Goal: Find specific page/section: Find specific page/section

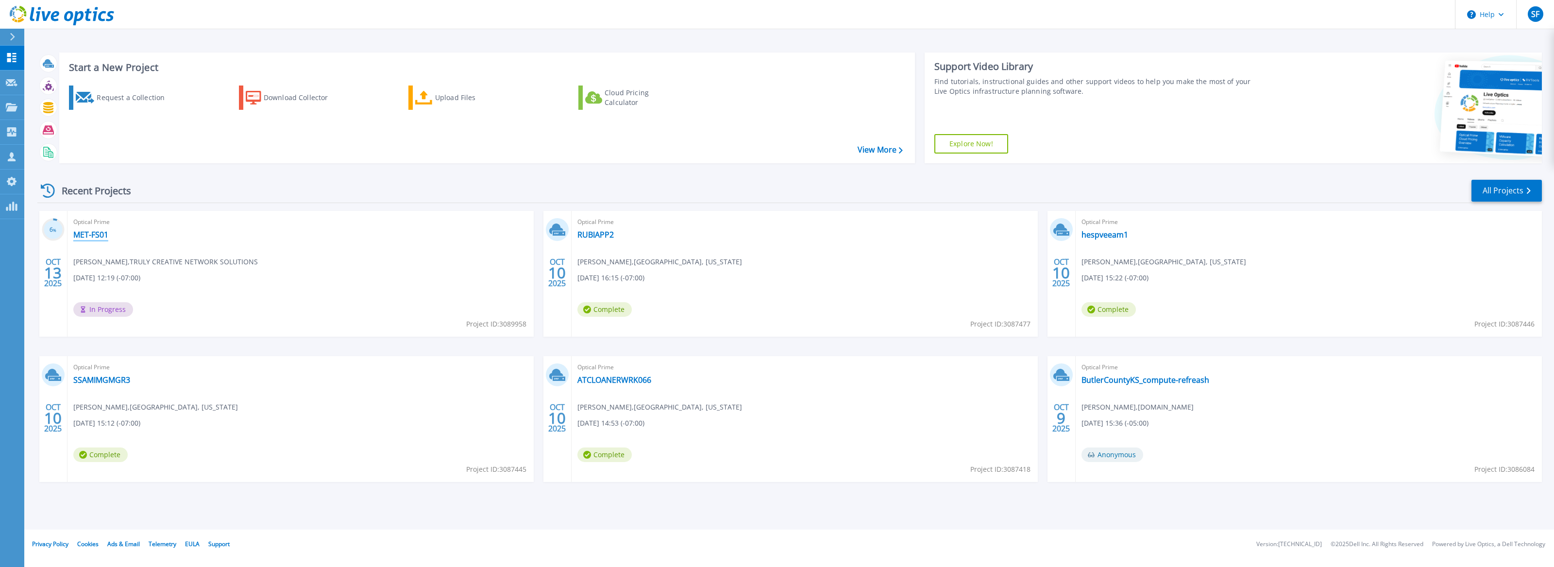
click at [88, 232] on link "MET-FS01" at bounding box center [90, 235] width 35 height 10
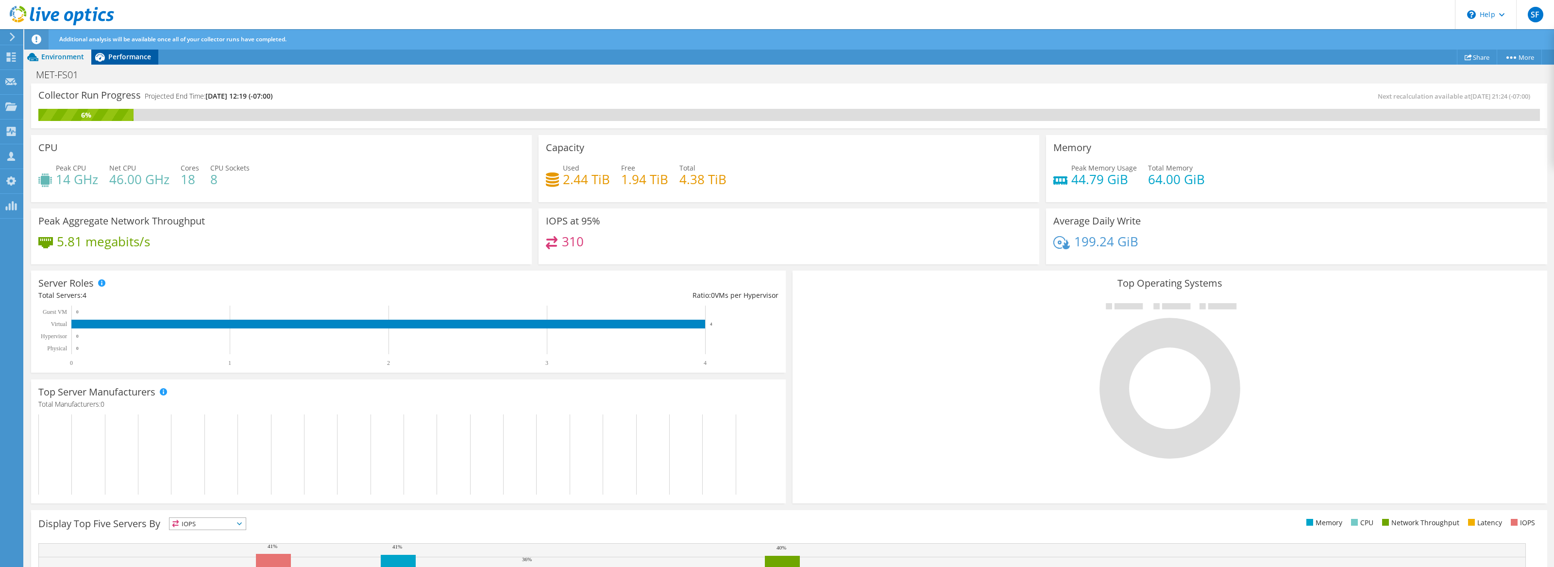
click at [123, 52] on span "Performance" at bounding box center [129, 56] width 43 height 9
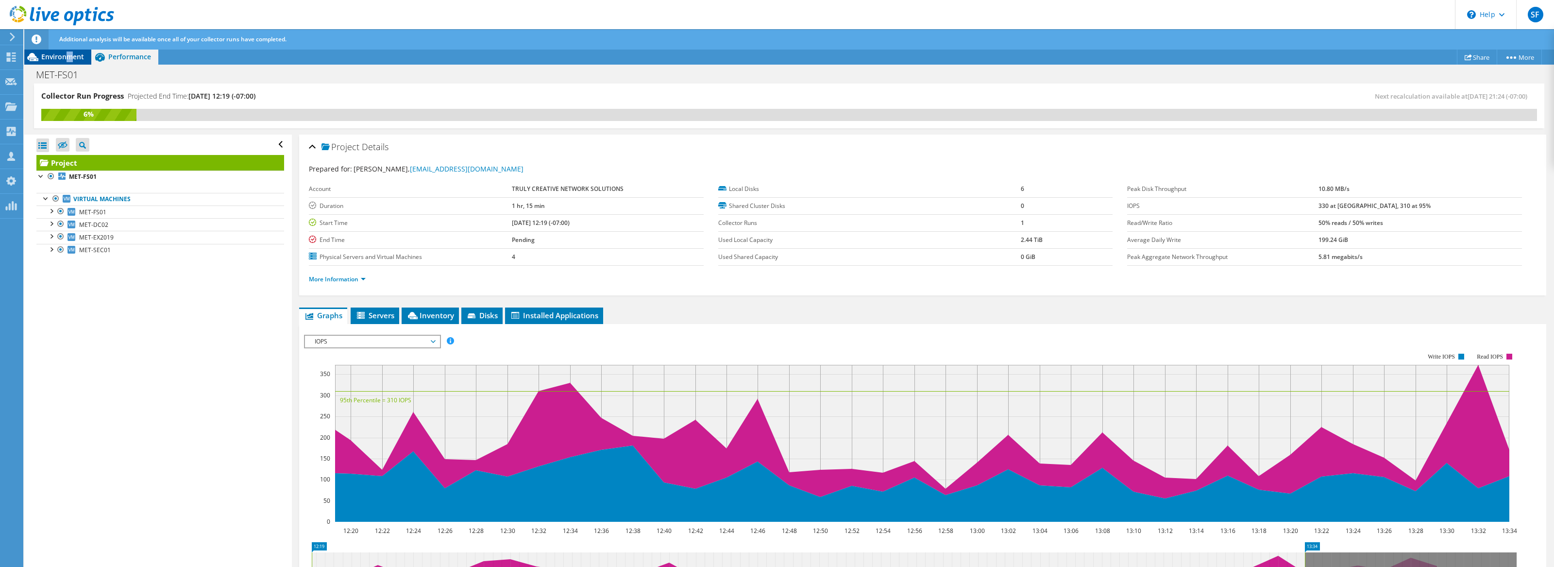
click at [69, 58] on span "Environment" at bounding box center [62, 56] width 43 height 9
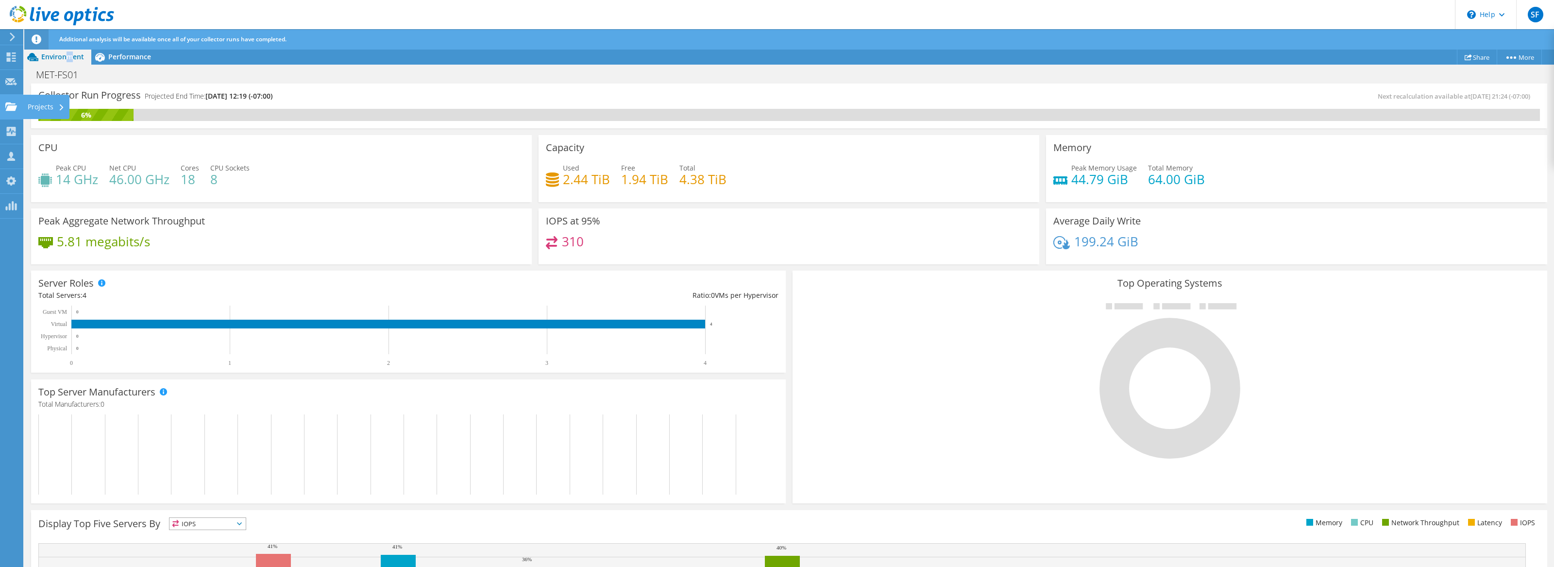
click at [10, 107] on use at bounding box center [11, 106] width 12 height 8
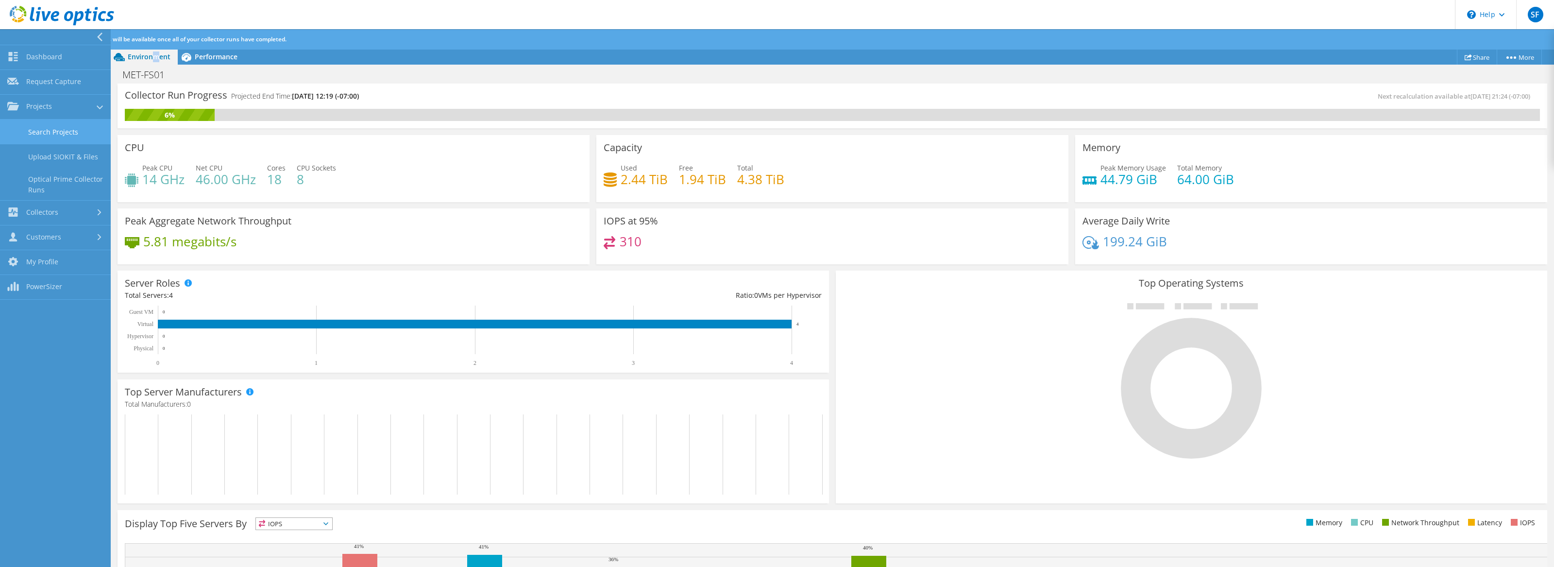
click at [27, 132] on link "Search Projects" at bounding box center [55, 131] width 111 height 25
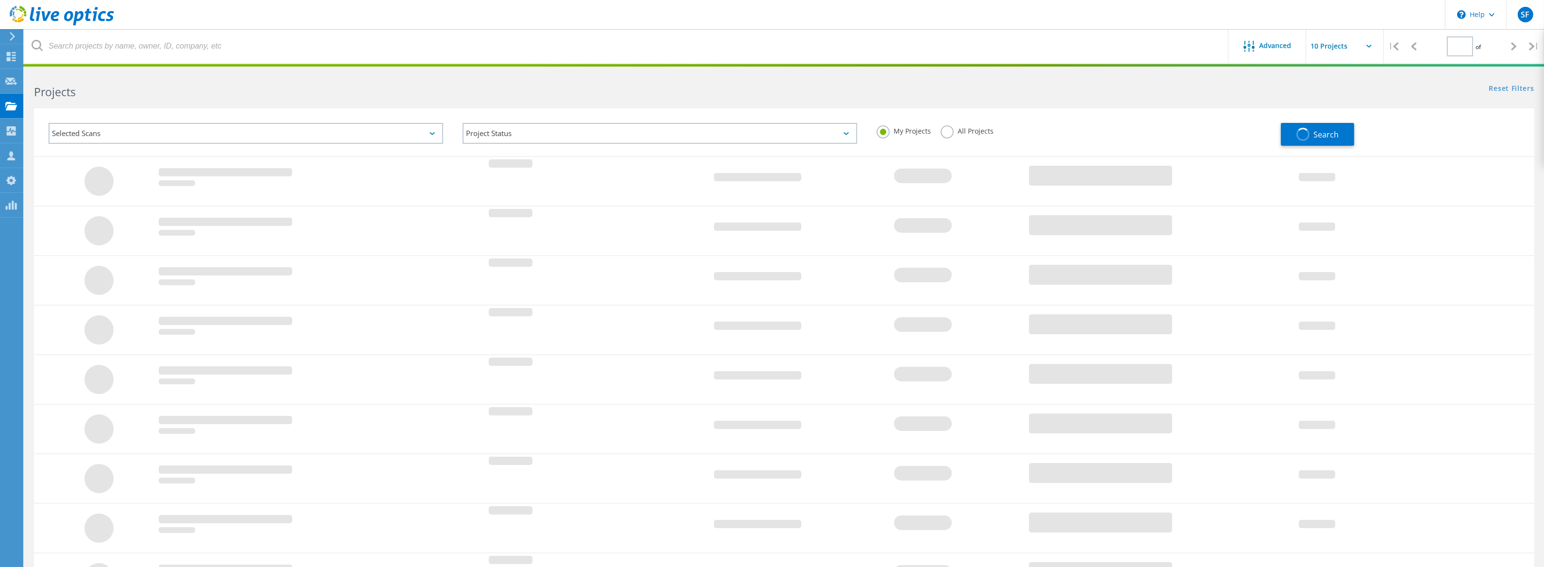
type input "5"
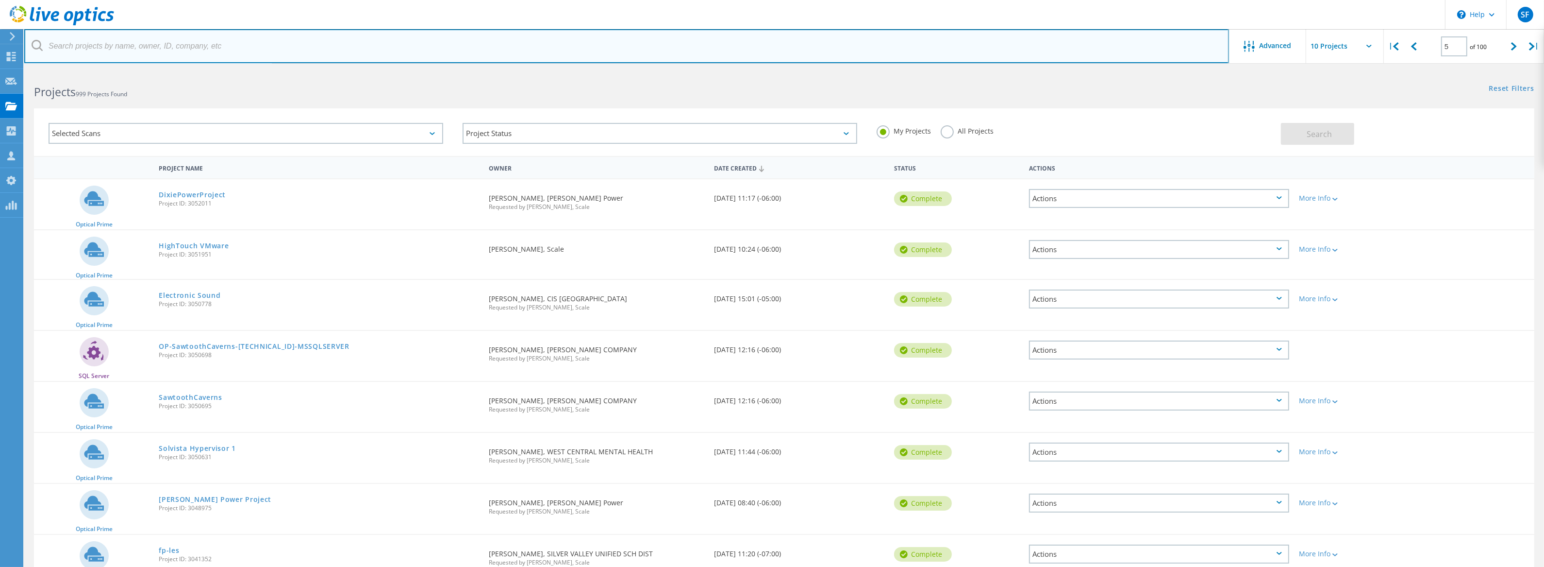
click at [222, 50] on input "text" at bounding box center [626, 46] width 1205 height 34
type input "alpert"
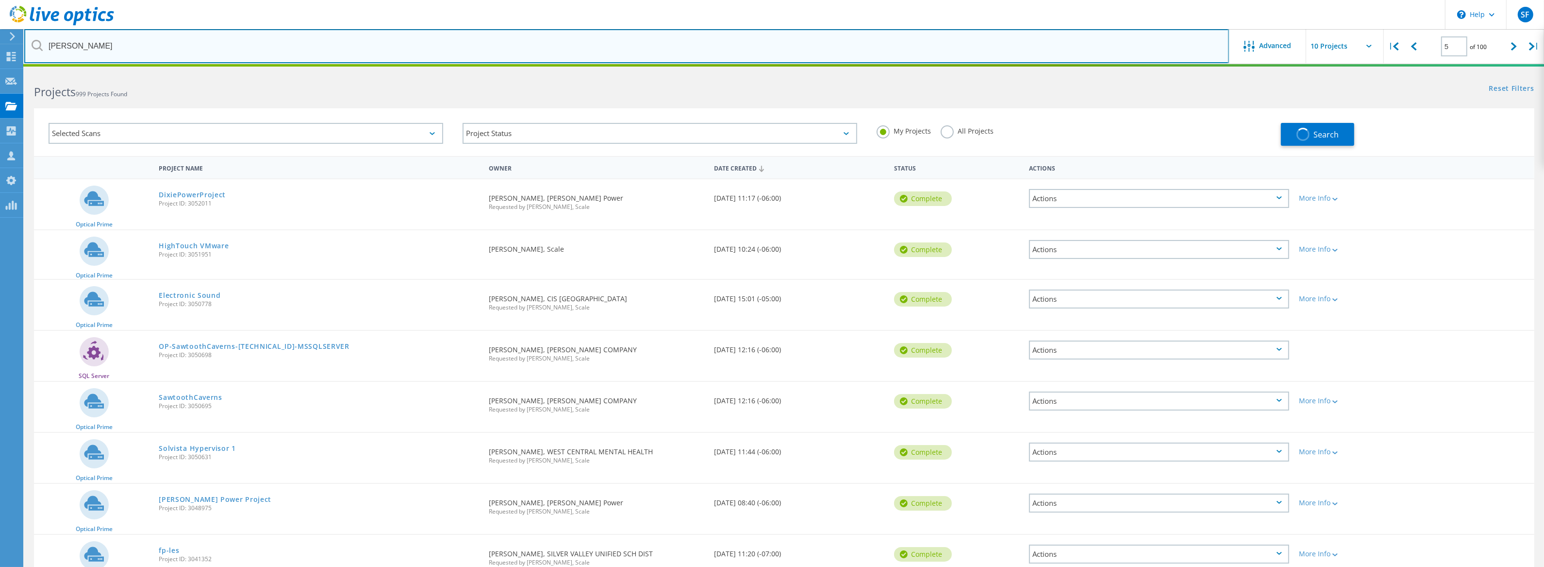
type input "1"
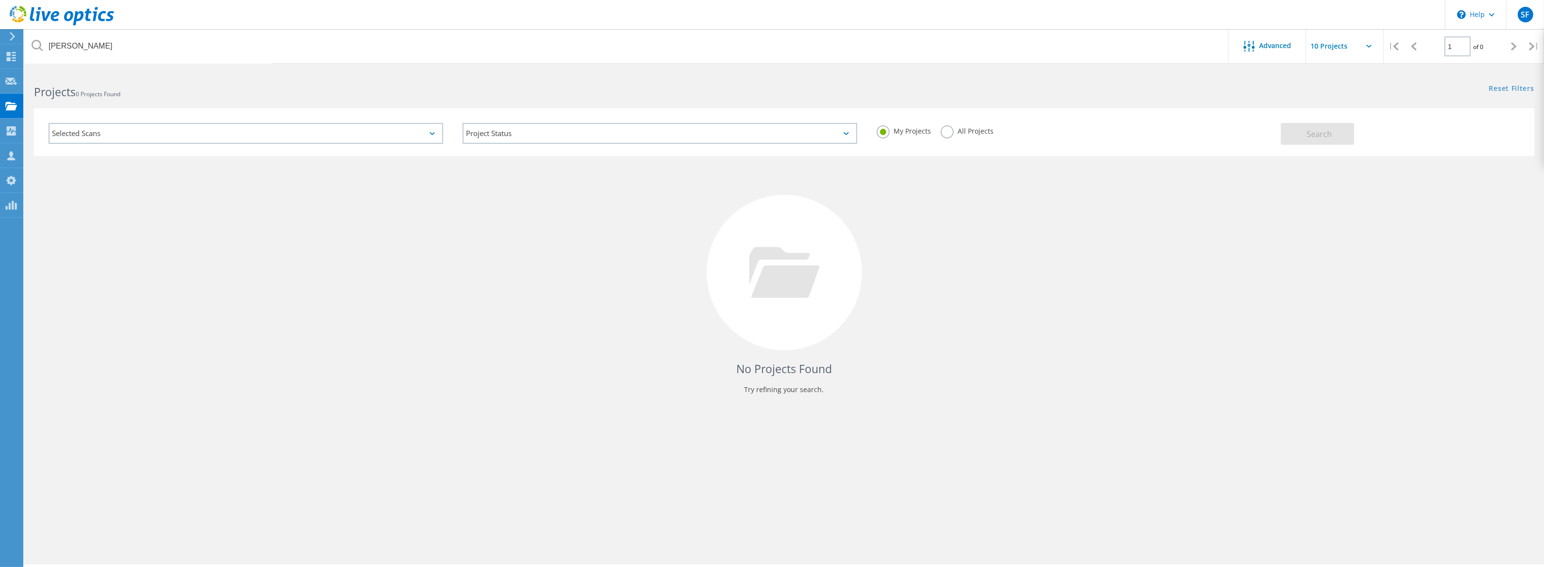
click at [942, 127] on label "All Projects" at bounding box center [967, 129] width 53 height 9
click at [0, 0] on input "All Projects" at bounding box center [0, 0] width 0 height 0
click at [1299, 134] on button "Search" at bounding box center [1317, 134] width 73 height 22
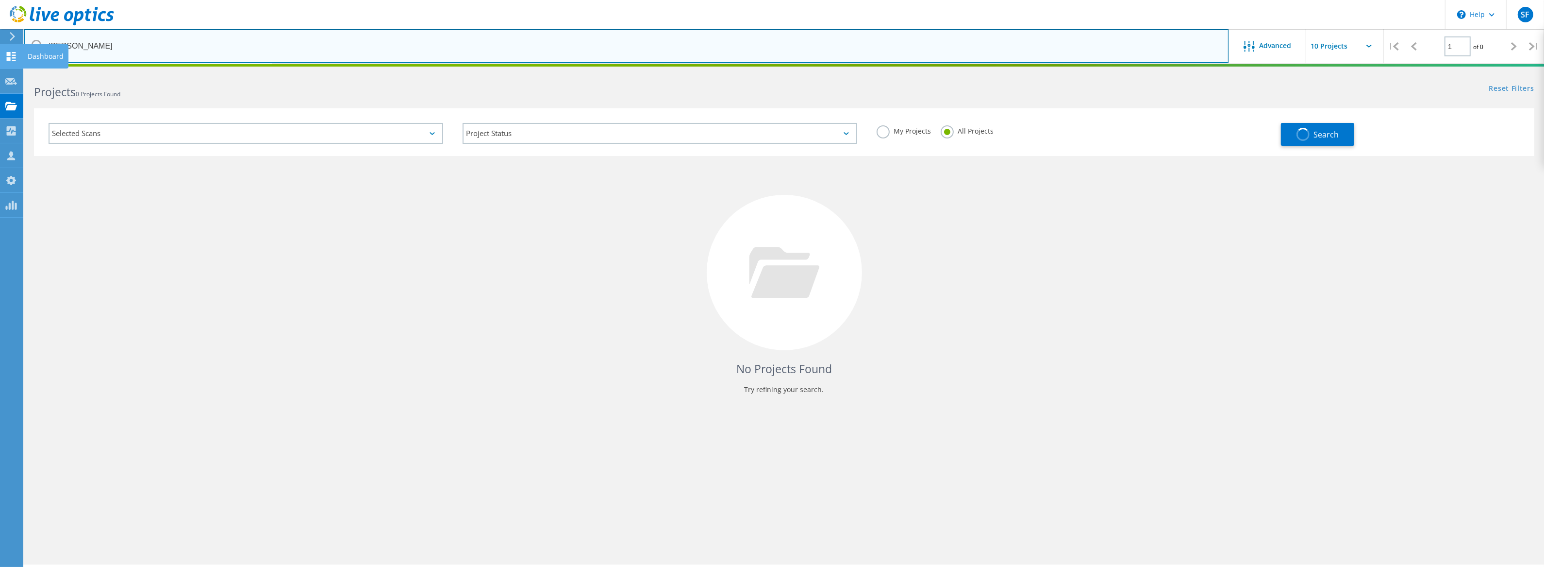
drag, startPoint x: 79, startPoint y: 48, endPoint x: 20, endPoint y: 45, distance: 58.8
click at [20, 70] on div "\n Help Explore Helpful Articles Contact Support SF OEM Team Member Steve Foley…" at bounding box center [772, 331] width 1544 height 523
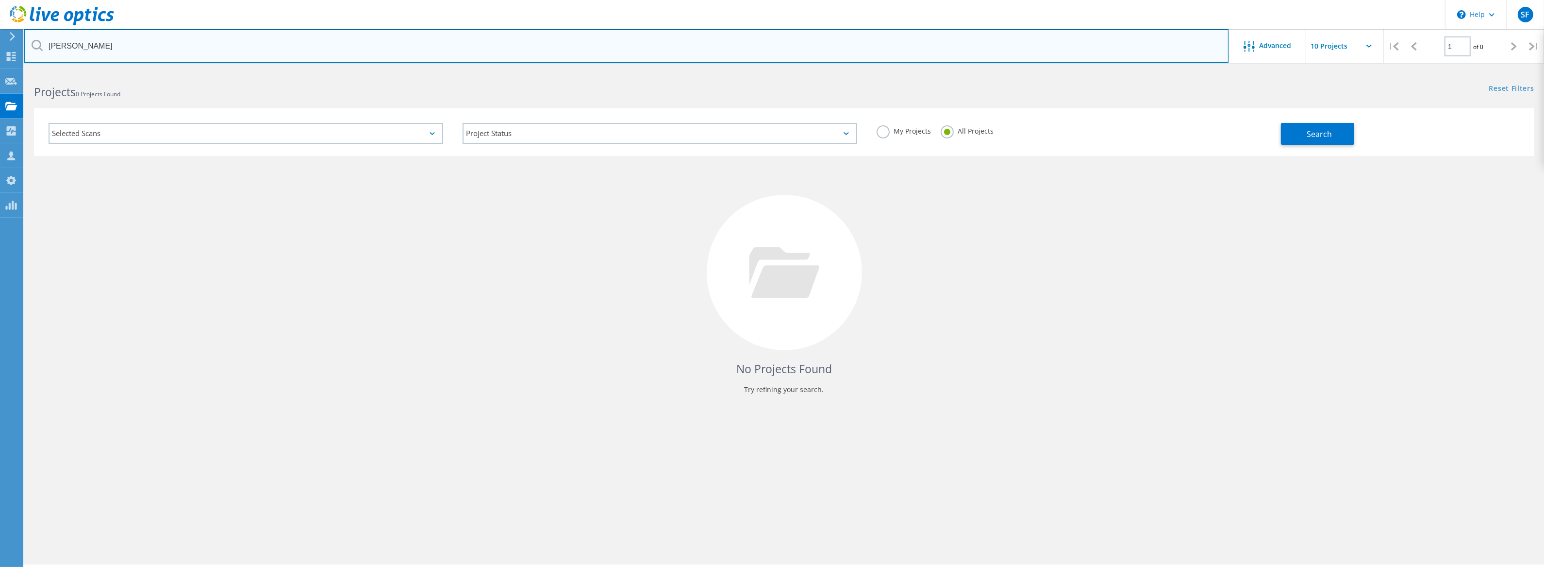
type input "alper"
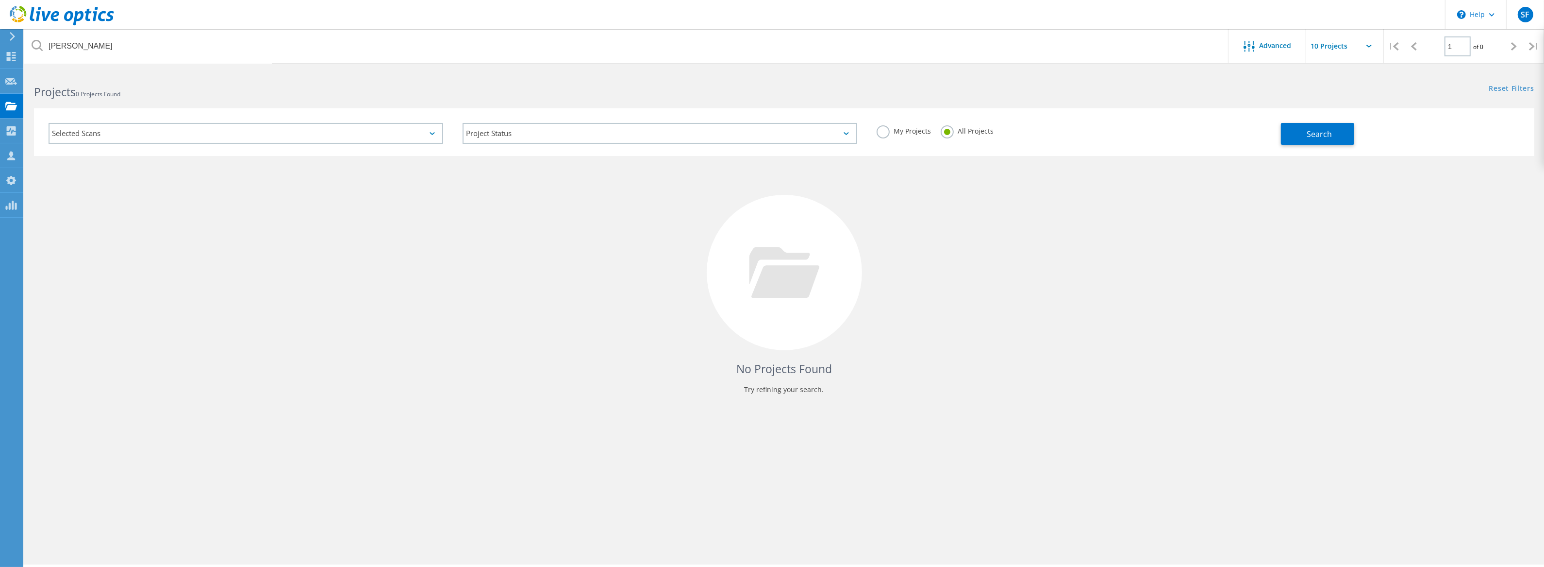
click at [463, 236] on div "No Projects Found Try refining your search." at bounding box center [784, 281] width 1501 height 251
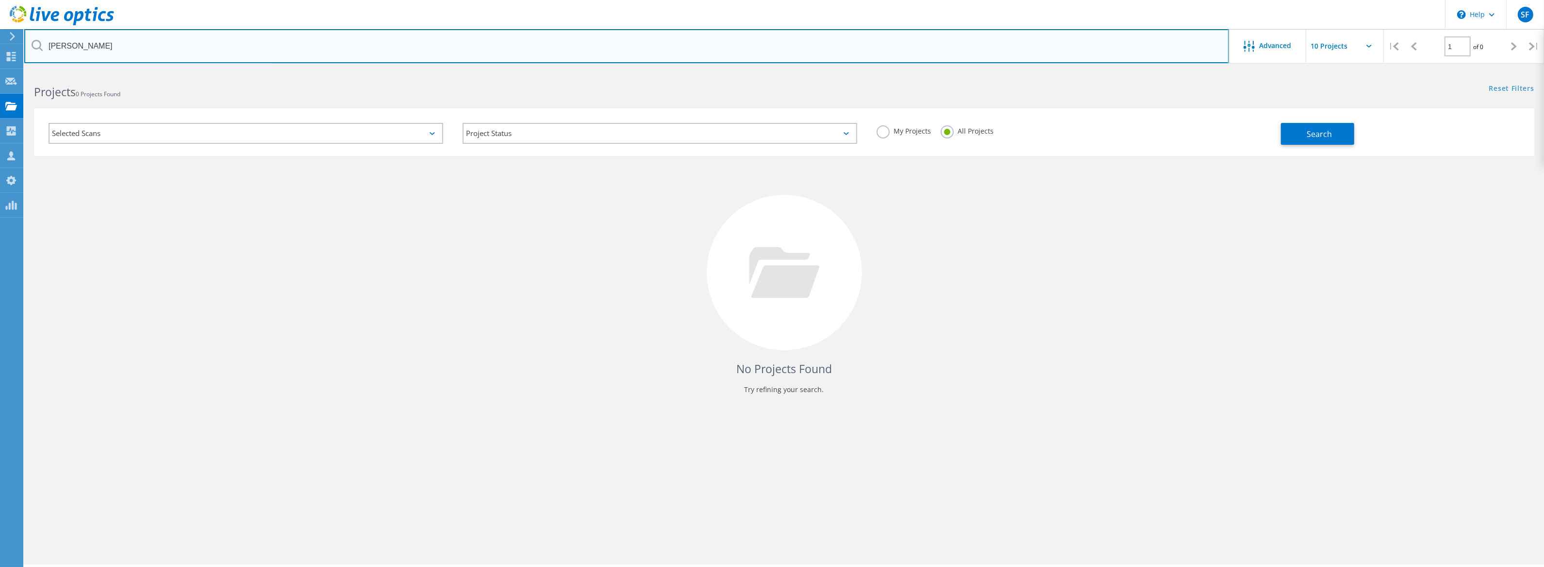
drag, startPoint x: 117, startPoint y: 47, endPoint x: 20, endPoint y: 38, distance: 96.6
click at [20, 70] on div "\n Help Explore Helpful Articles Contact Support SF OEM Team Member Steve Foley…" at bounding box center [772, 331] width 1544 height 523
type input "\"
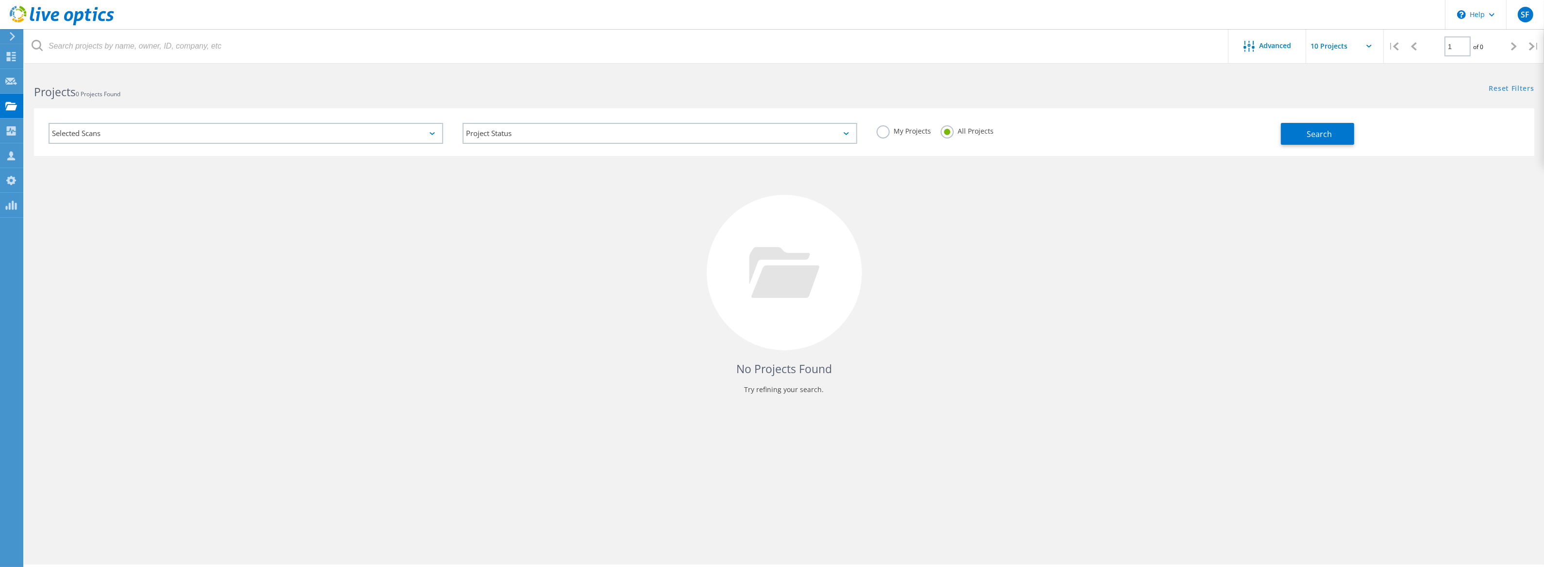
click at [239, 217] on div "No Projects Found Try refining your search." at bounding box center [784, 281] width 1501 height 251
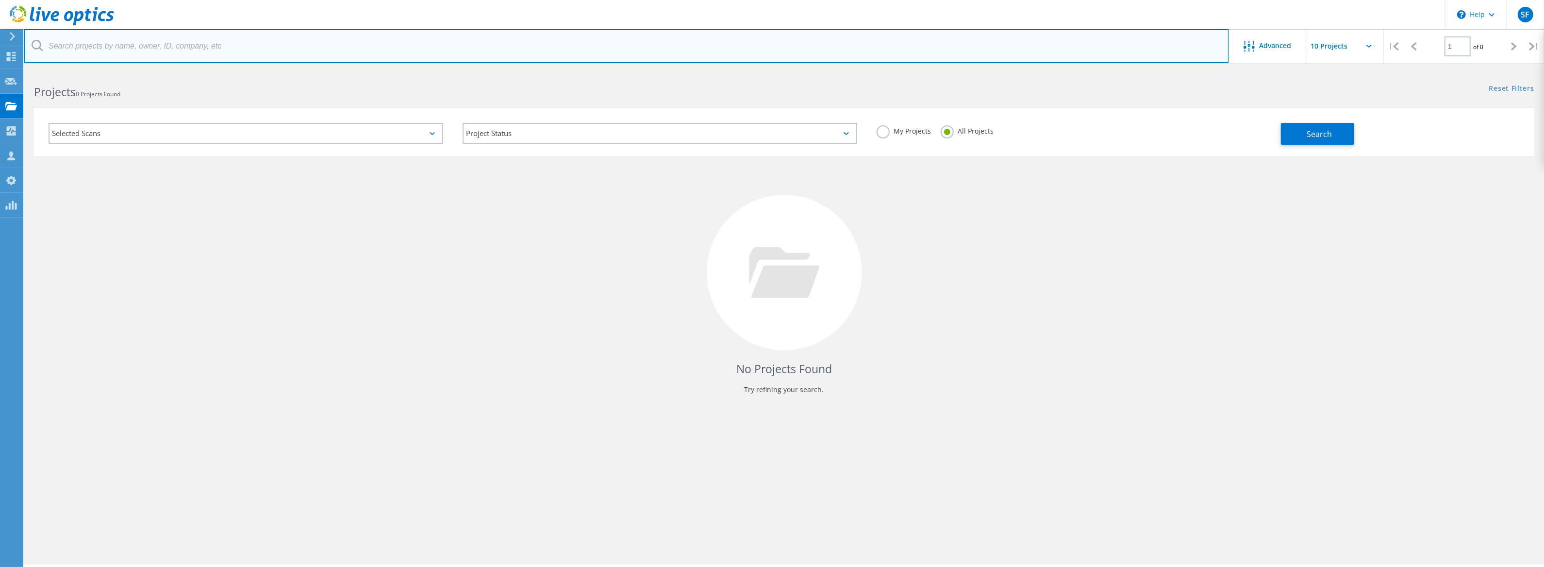
click at [806, 47] on input "text" at bounding box center [626, 46] width 1205 height 34
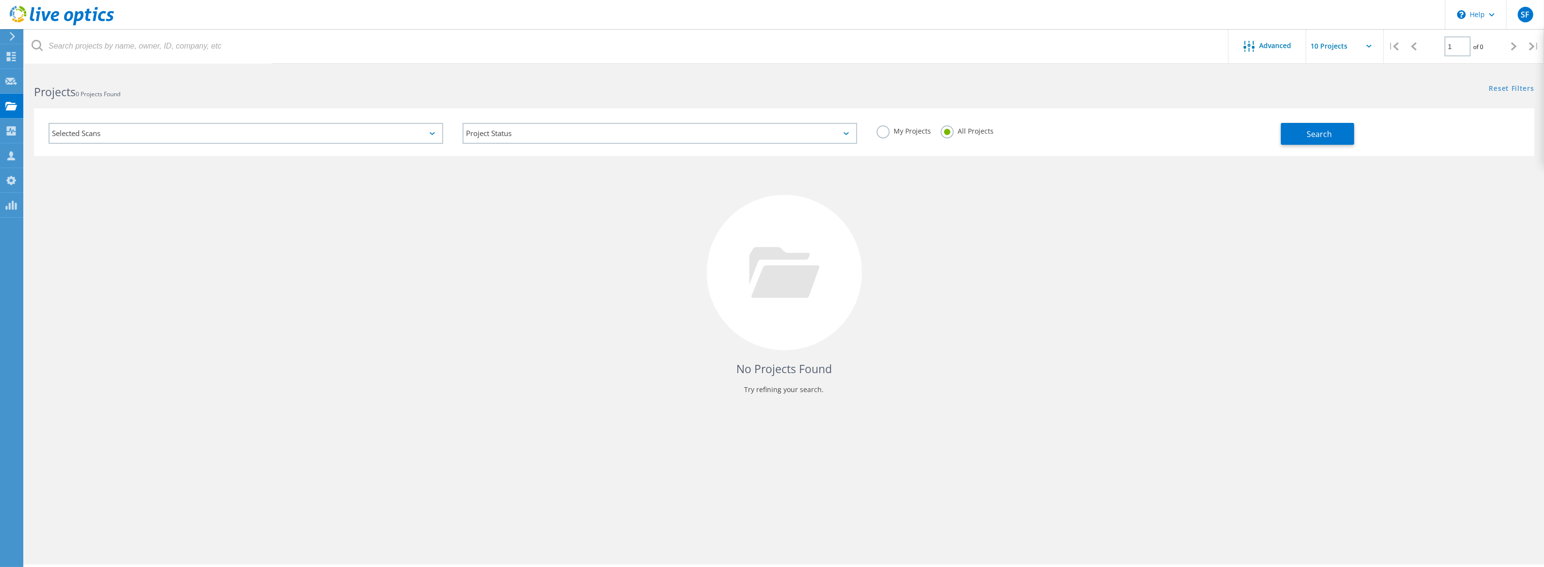
drag, startPoint x: 632, startPoint y: 229, endPoint x: 637, endPoint y: 222, distance: 9.0
click at [632, 230] on div "No Projects Found Try refining your search." at bounding box center [784, 281] width 1501 height 251
